Goal: Download file/media

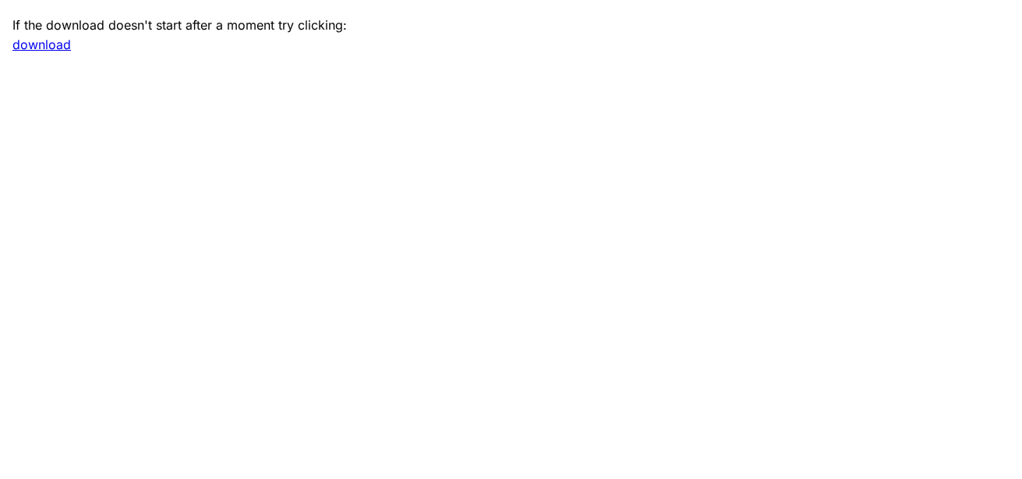
click at [69, 45] on link "download" at bounding box center [41, 45] width 58 height 16
